Goal: Task Accomplishment & Management: Manage account settings

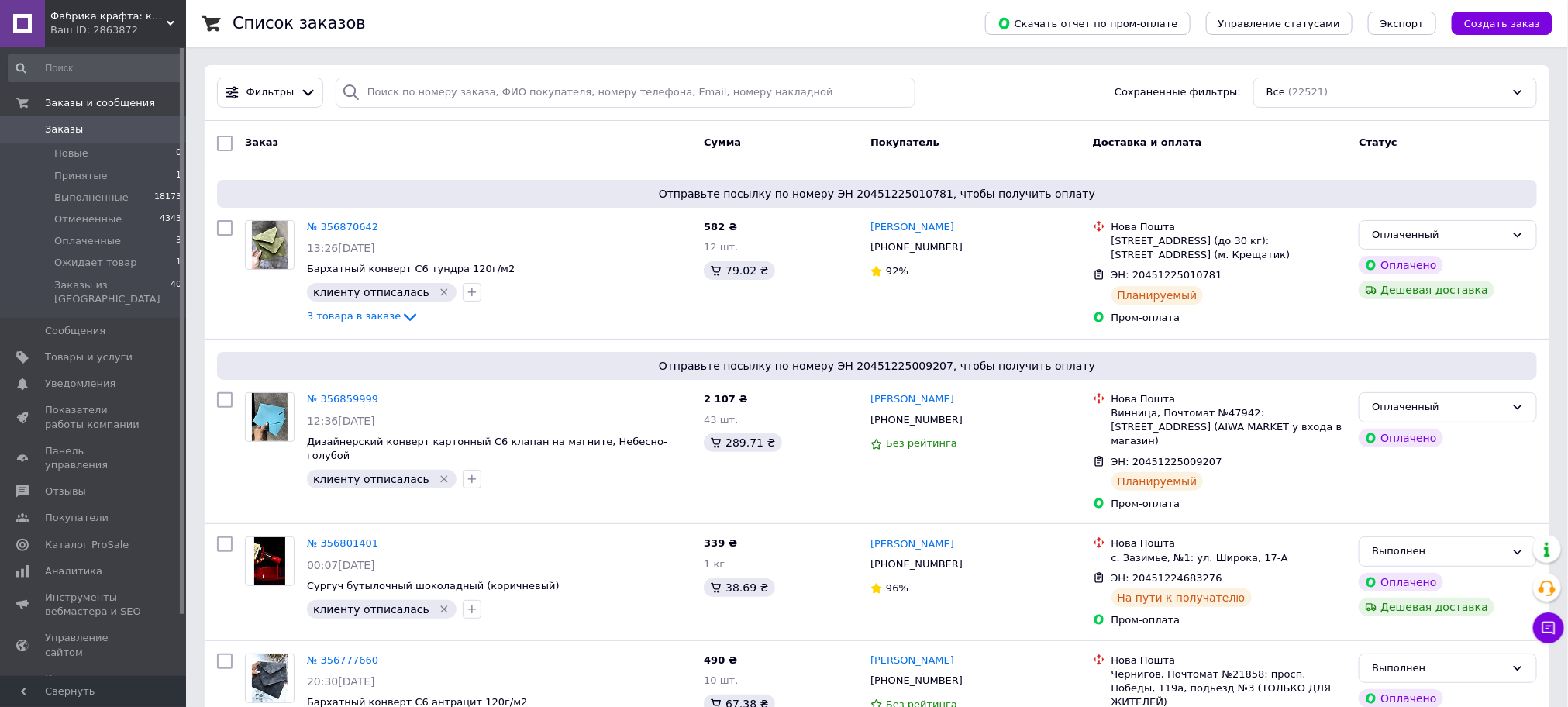
click at [363, 100] on input "search" at bounding box center [625, 93] width 580 height 30
paste input "356870642"
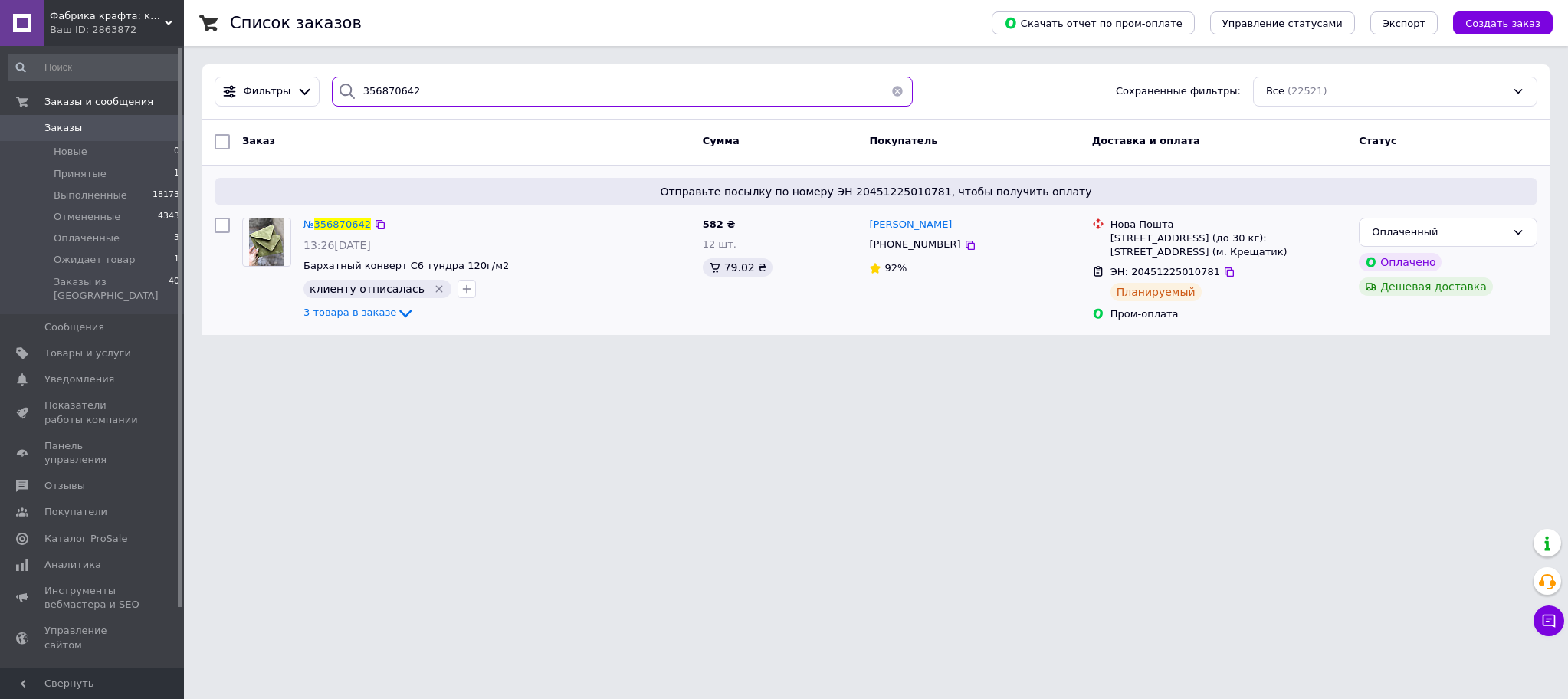
type input "356870642"
click at [396, 318] on icon at bounding box center [405, 313] width 18 height 18
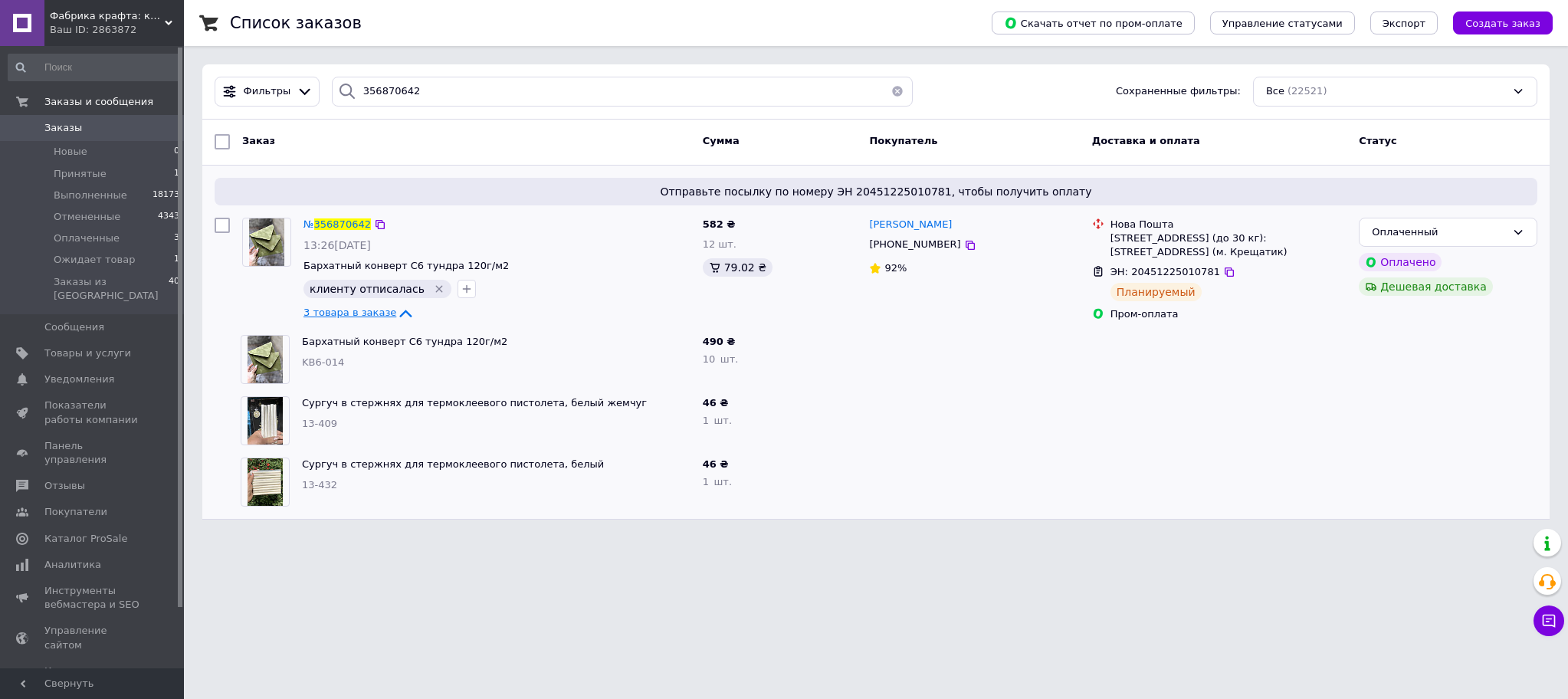
click at [1311, 538] on html "Фабрика крафта: крафт бумага и упаковка, оборудование для архивации документов …" at bounding box center [784, 269] width 1568 height 538
click at [65, 129] on span "Заказы" at bounding box center [63, 128] width 38 height 14
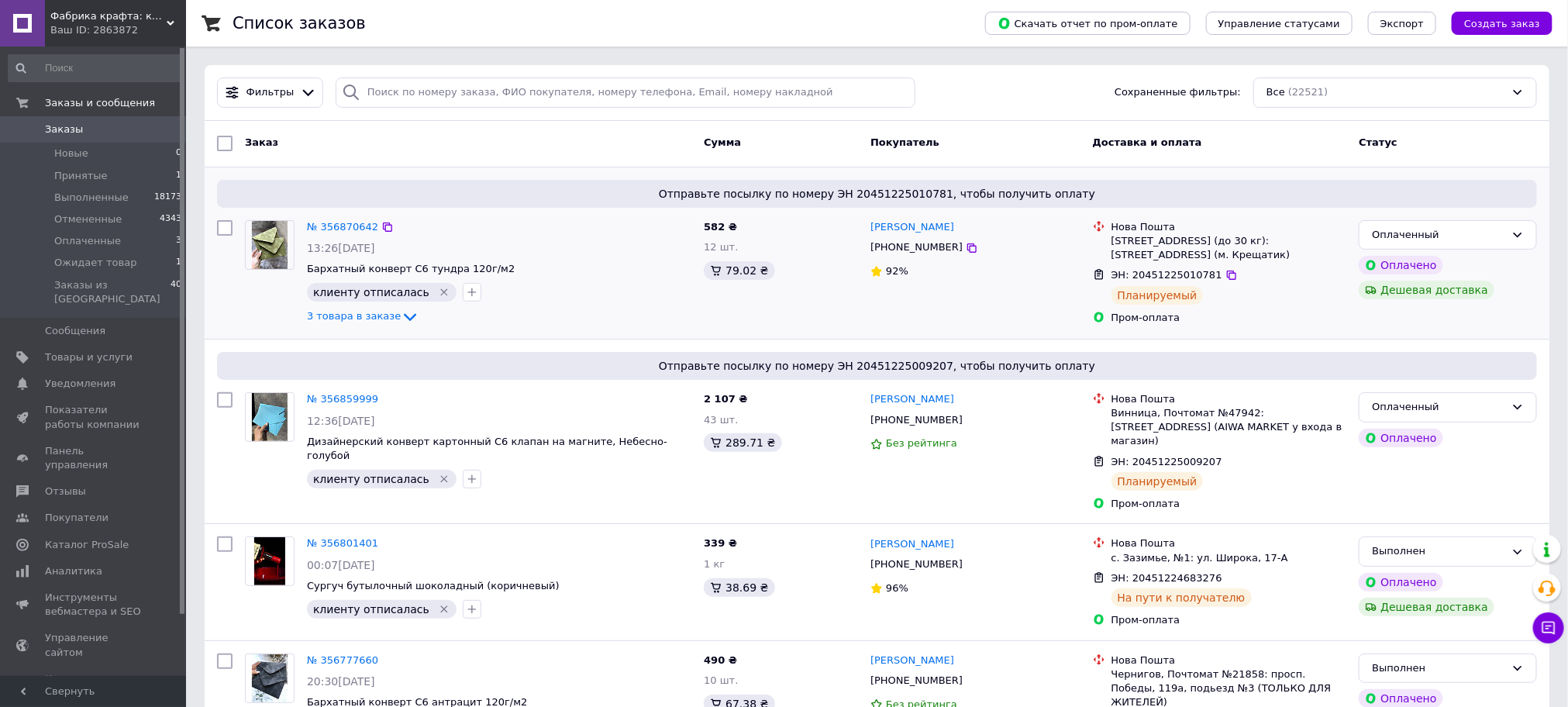
click at [212, 310] on div at bounding box center [225, 273] width 28 height 118
click at [245, 311] on div at bounding box center [270, 273] width 62 height 118
click at [401, 312] on icon at bounding box center [410, 317] width 19 height 19
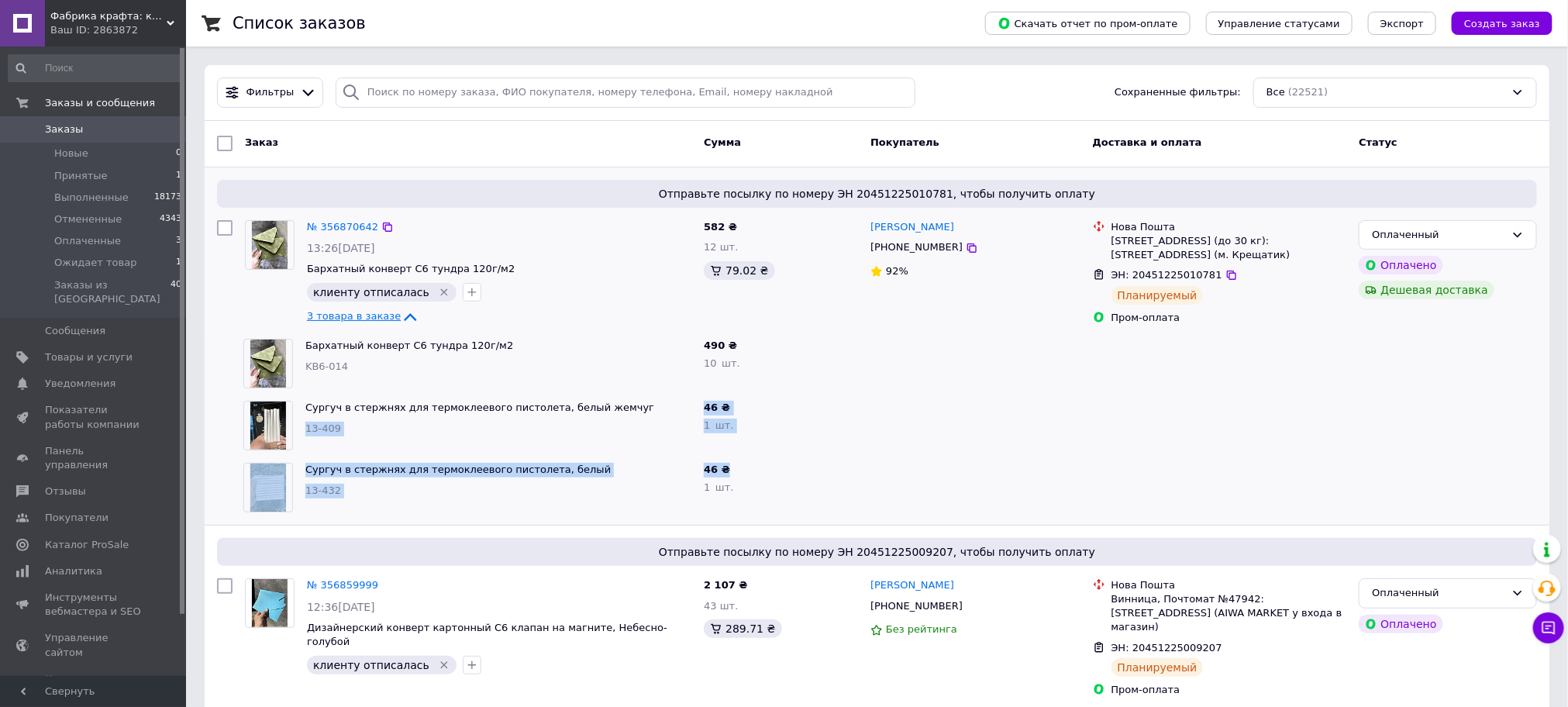
drag, startPoint x: 696, startPoint y: 406, endPoint x: 754, endPoint y: 468, distance: 84.9
click at [754, 468] on div "Отправьте посылку по номеру ЭН 20451225010781, чтобы получить оплату № 35687064…" at bounding box center [877, 346] width 1345 height 358
click at [793, 473] on div "46 ₴" at bounding box center [780, 470] width 154 height 15
click at [854, 424] on div "46 ₴ 1   шт." at bounding box center [781, 426] width 167 height 62
click at [891, 407] on div at bounding box center [975, 426] width 222 height 62
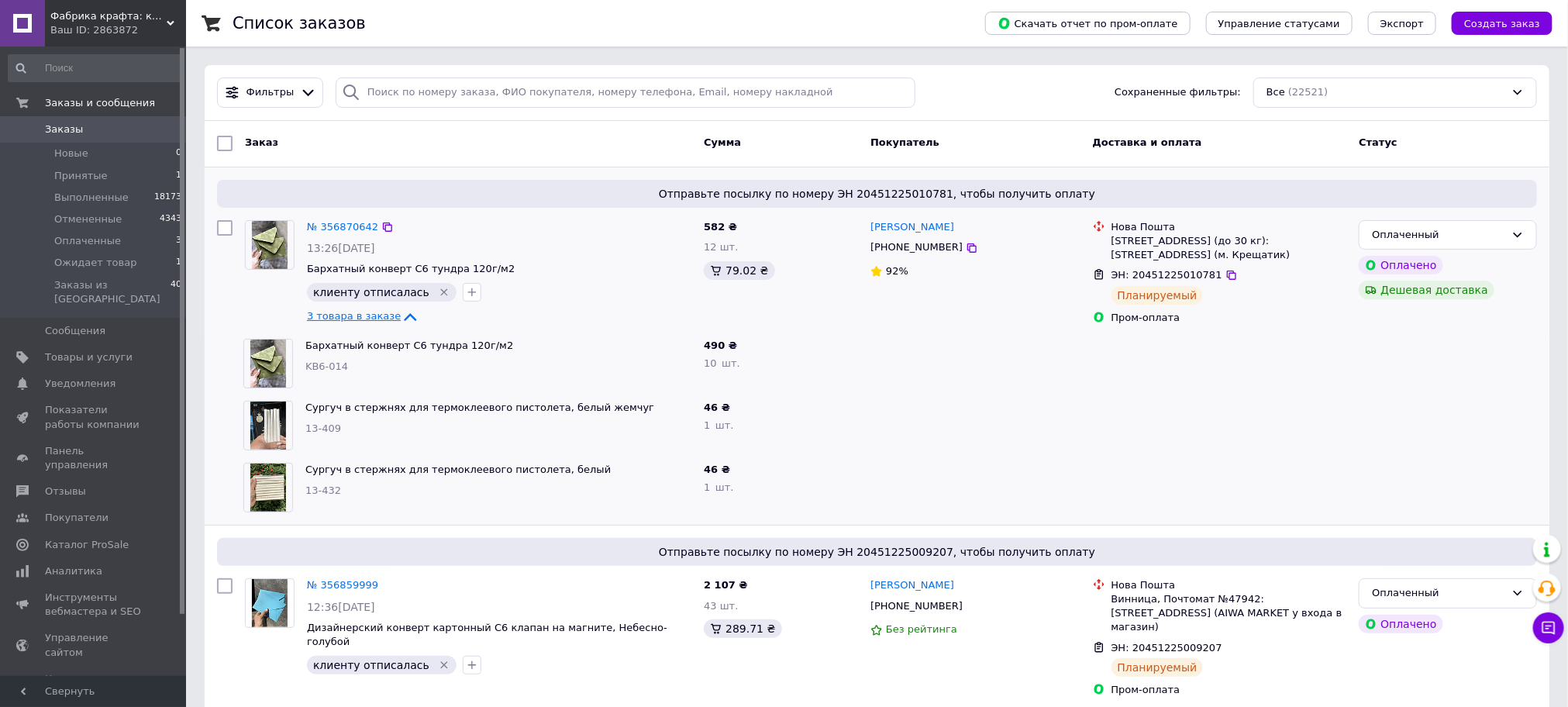
click at [236, 311] on div at bounding box center [225, 273] width 28 height 118
click at [107, 261] on span "Ожидает товар" at bounding box center [96, 263] width 82 height 14
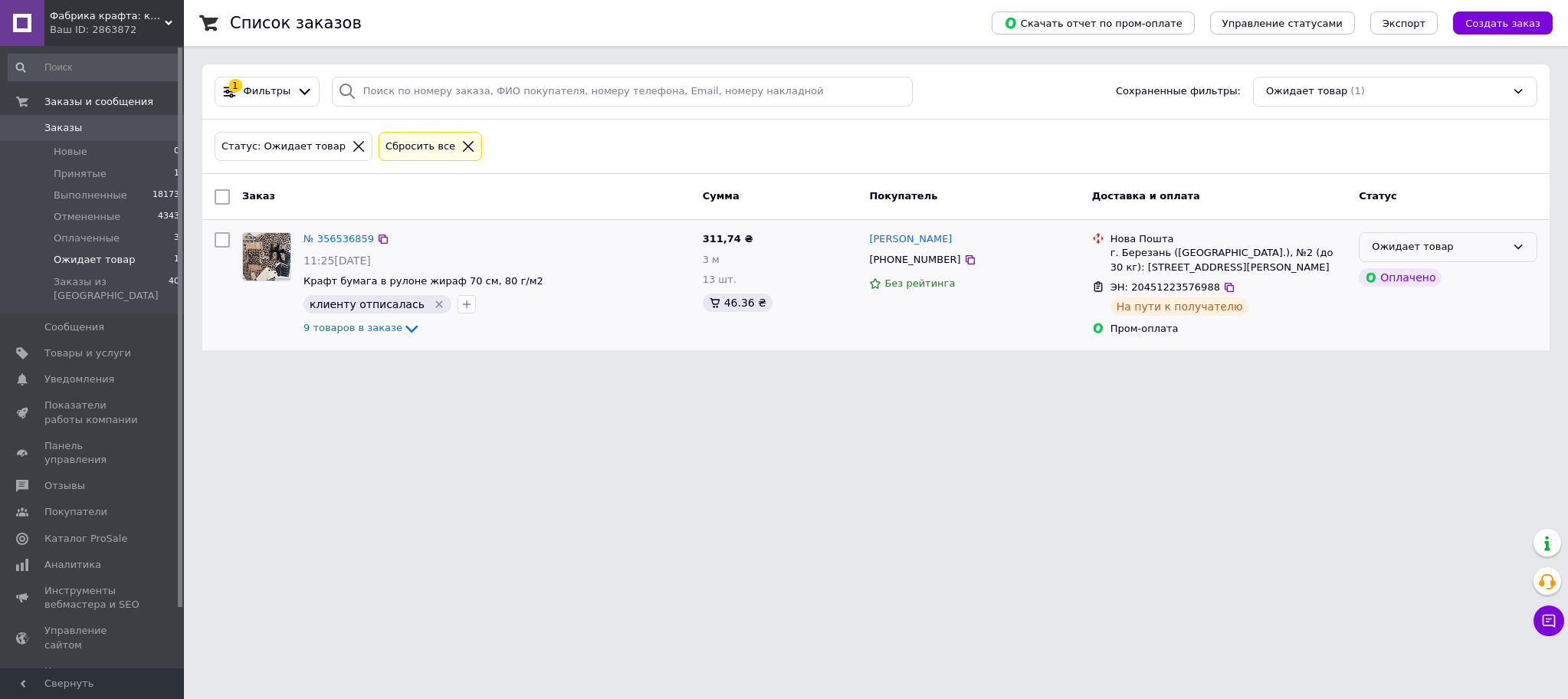
click at [1504, 254] on div "Ожидает товар" at bounding box center [1439, 247] width 134 height 16
click at [1429, 310] on li "Выполнен" at bounding box center [1448, 307] width 177 height 28
click at [233, 369] on html "Фабрика крафта: крафт бумага и упаковка, оборудование для архивации документов …" at bounding box center [784, 184] width 1568 height 369
click at [72, 127] on span "Заказы" at bounding box center [63, 128] width 38 height 14
